Goal: Task Accomplishment & Management: Manage account settings

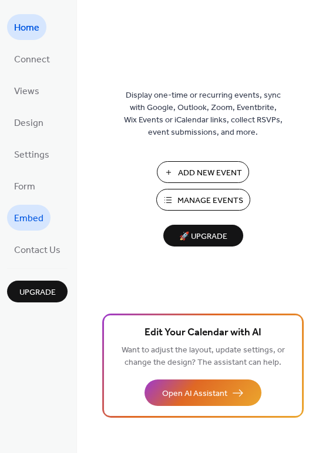
click at [28, 223] on span "Embed" at bounding box center [28, 218] width 29 height 19
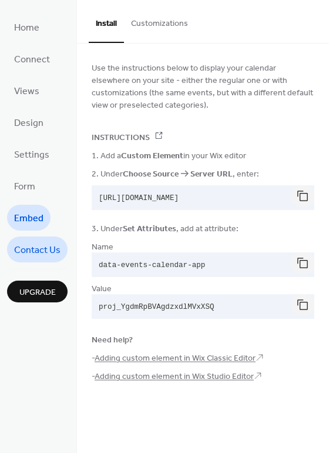
click at [48, 252] on span "Contact Us" at bounding box center [37, 250] width 46 height 19
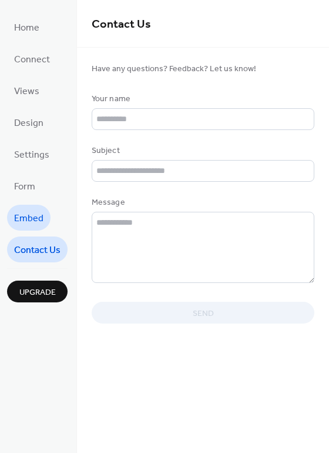
click at [38, 211] on span "Embed" at bounding box center [28, 218] width 29 height 19
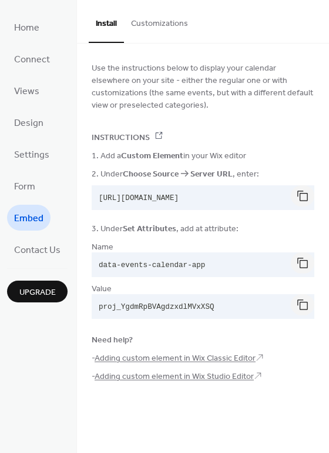
click at [137, 8] on button "Customizations" at bounding box center [159, 21] width 71 height 42
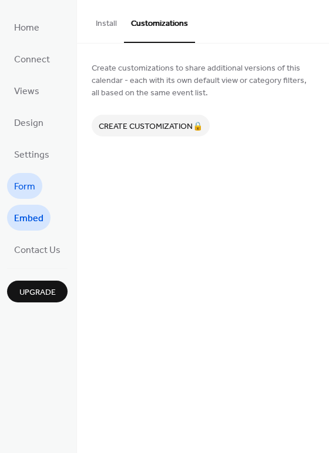
click at [24, 184] on span "Form" at bounding box center [24, 187] width 21 height 19
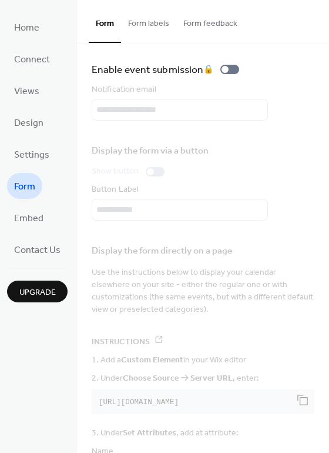
click at [152, 28] on button "Form labels" at bounding box center [148, 21] width 55 height 42
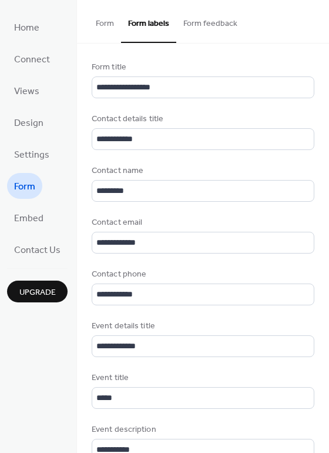
click at [205, 21] on button "Form feedback" at bounding box center [210, 21] width 68 height 42
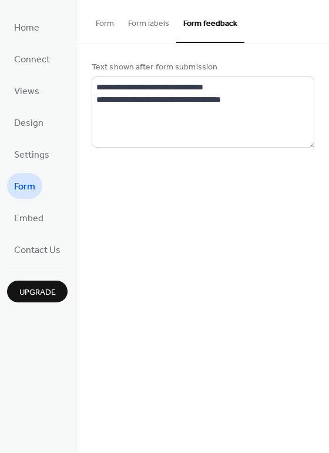
click at [138, 21] on button "Form labels" at bounding box center [148, 21] width 55 height 42
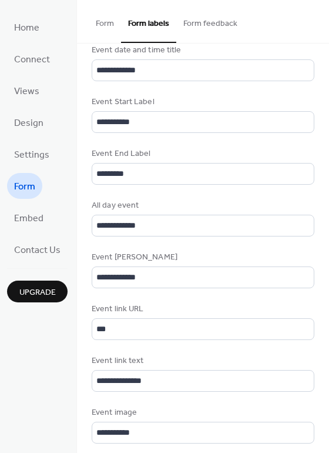
scroll to position [491, 0]
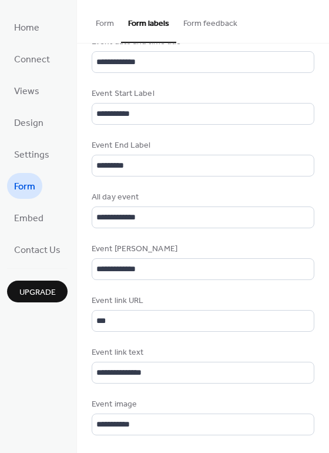
click at [28, 136] on ul "Home Connect Views Design Settings Form Embed Contact Us" at bounding box center [37, 138] width 61 height 248
click at [35, 154] on span "Settings" at bounding box center [31, 155] width 35 height 19
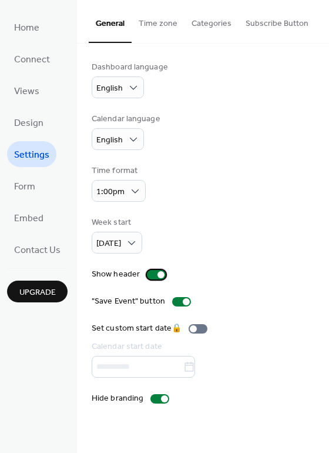
click at [159, 276] on div at bounding box center [161, 274] width 7 height 7
click at [190, 34] on button "Categories" at bounding box center [212, 21] width 54 height 42
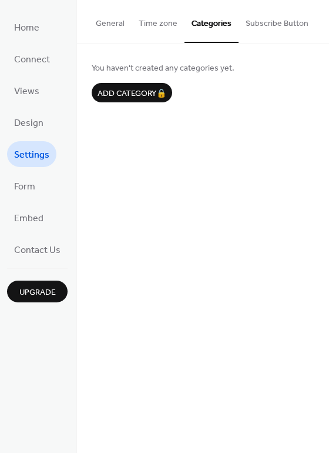
click at [249, 31] on button "Subscribe Button" at bounding box center [277, 21] width 77 height 42
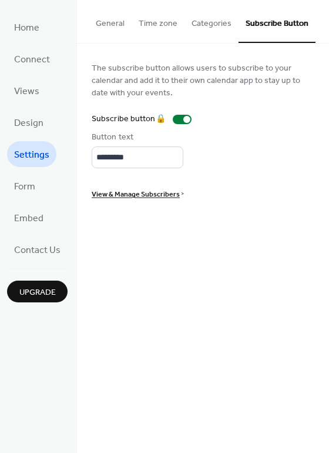
click at [169, 25] on button "Time zone" at bounding box center [158, 21] width 53 height 42
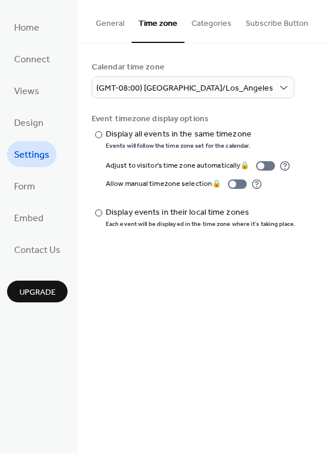
click at [113, 28] on button "General" at bounding box center [110, 21] width 43 height 42
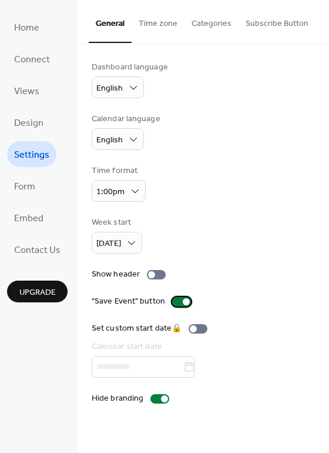
click at [183, 300] on div at bounding box center [186, 301] width 7 height 7
click at [255, 284] on div "Dashboard language English Calendar language English Time format 1:00pm Week st…" at bounding box center [203, 233] width 223 height 344
click at [158, 29] on button "Time zone" at bounding box center [158, 21] width 53 height 42
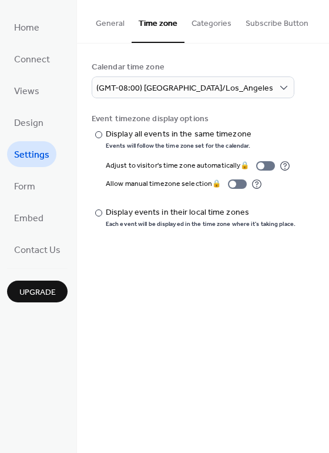
click at [185, 28] on button "Categories" at bounding box center [212, 21] width 54 height 42
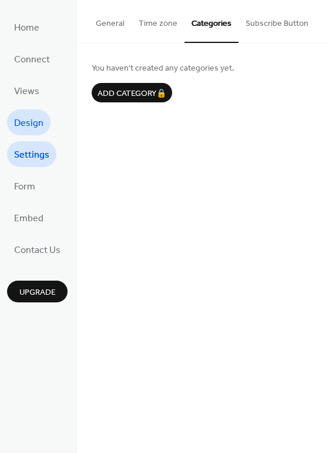
click at [38, 118] on span "Design" at bounding box center [28, 123] width 29 height 19
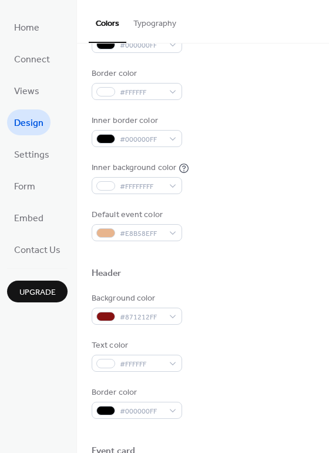
scroll to position [209, 0]
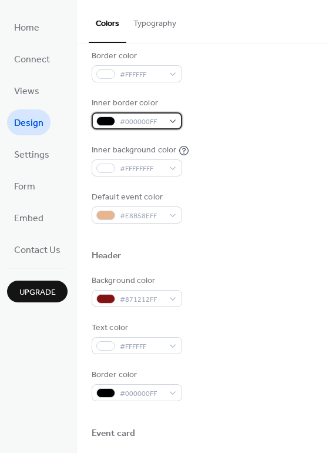
click at [162, 119] on div "#000000FF" at bounding box center [137, 120] width 91 height 17
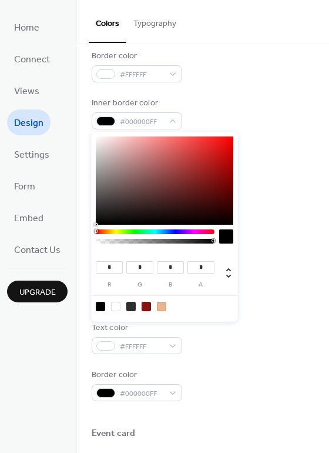
drag, startPoint x: 205, startPoint y: 241, endPoint x: 234, endPoint y: 246, distance: 29.2
click at [234, 246] on div "* r * g * b * a" at bounding box center [164, 227] width 147 height 190
type input "**"
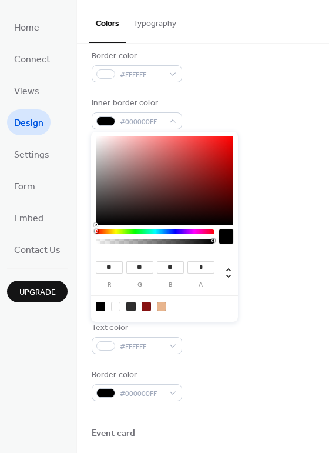
type input "**"
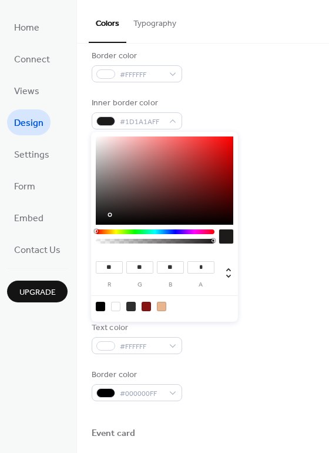
type input "**"
type input "*"
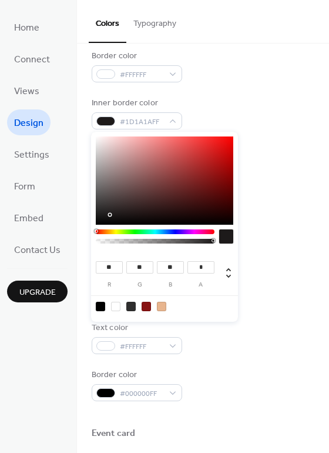
type input "*"
drag, startPoint x: 111, startPoint y: 214, endPoint x: 85, endPoint y: 232, distance: 31.7
click at [85, 232] on body "Home Connect Views Design Settings Form Embed Contact Us Upgrade Design Upgrade…" at bounding box center [164, 226] width 329 height 453
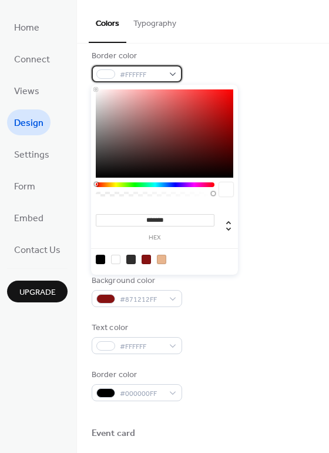
click at [181, 81] on div "#FFFFFF" at bounding box center [137, 73] width 91 height 17
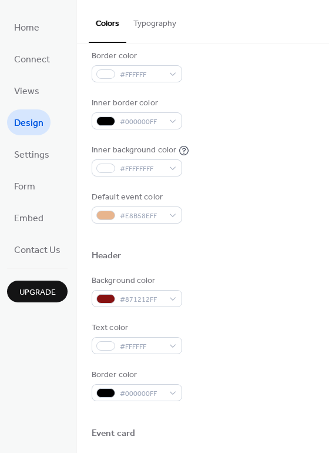
click at [221, 81] on div "Border color #FFFFFF" at bounding box center [203, 66] width 223 height 32
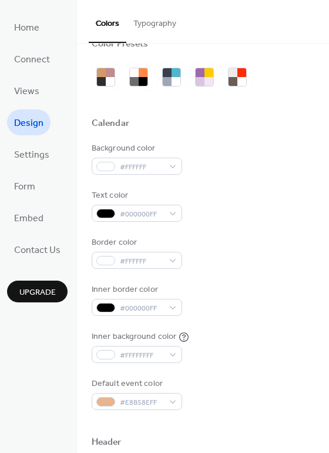
scroll to position [0, 0]
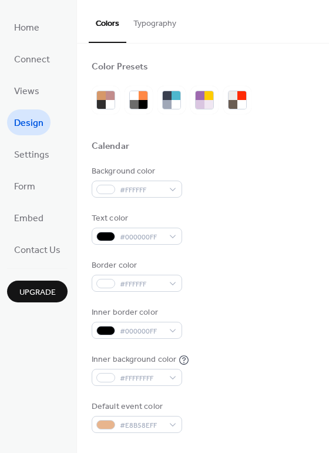
click at [152, 26] on button "Typography" at bounding box center [154, 21] width 57 height 42
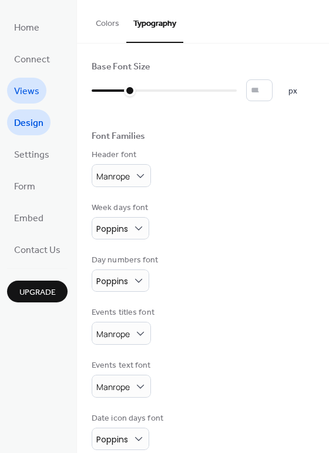
click at [39, 82] on link "Views" at bounding box center [26, 91] width 39 height 26
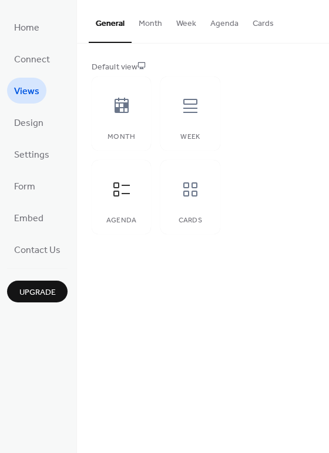
click at [222, 10] on button "Agenda" at bounding box center [225, 21] width 42 height 42
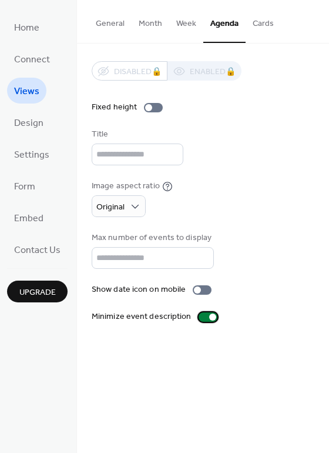
click at [210, 318] on div at bounding box center [212, 317] width 7 height 7
click at [208, 318] on div at bounding box center [208, 316] width 19 height 9
click at [209, 318] on div at bounding box center [212, 317] width 7 height 7
click at [208, 318] on div at bounding box center [208, 316] width 19 height 9
